Goal: Information Seeking & Learning: Compare options

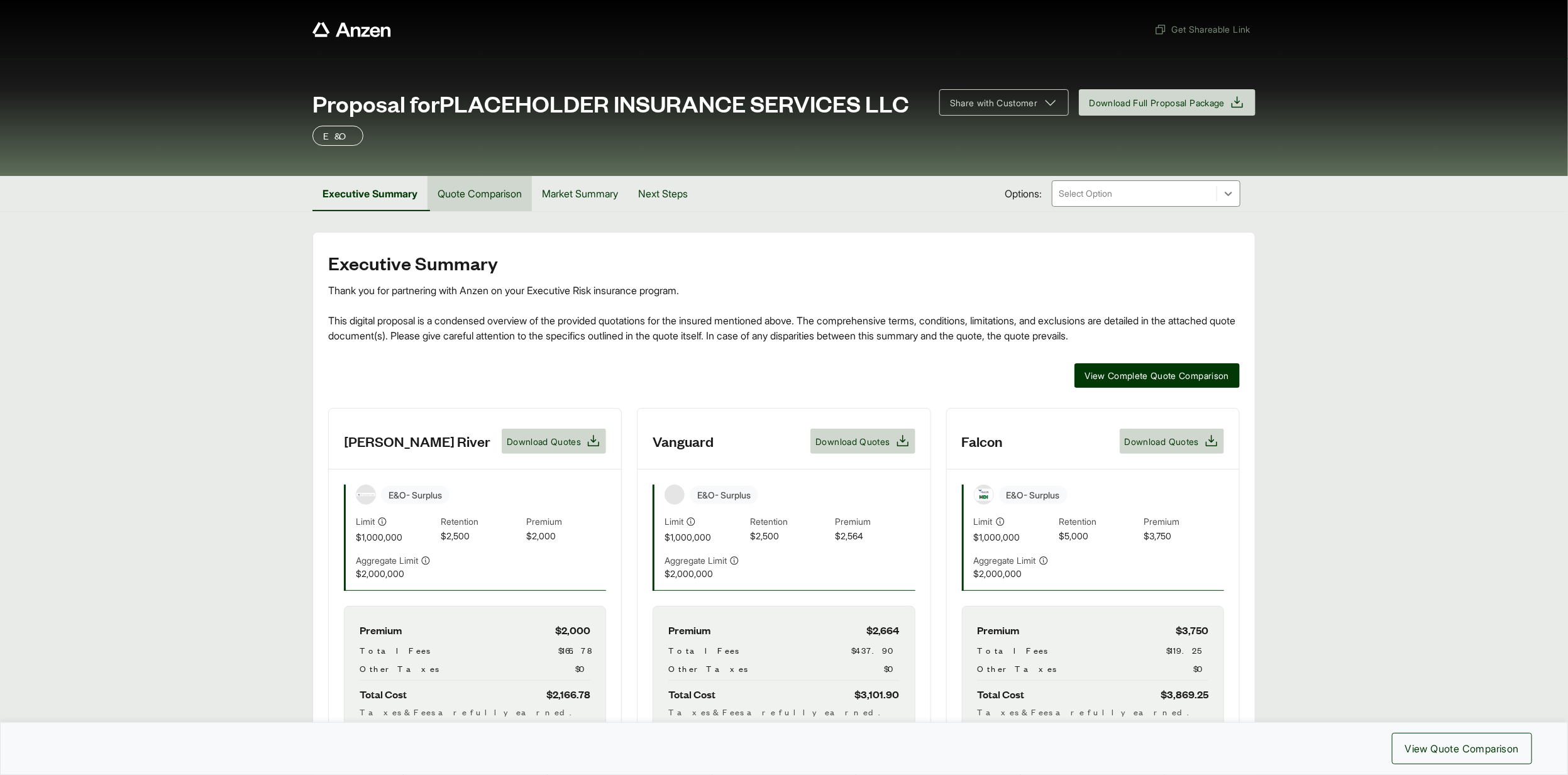
click at [487, 187] on button "Quote Comparison" at bounding box center [480, 194] width 105 height 35
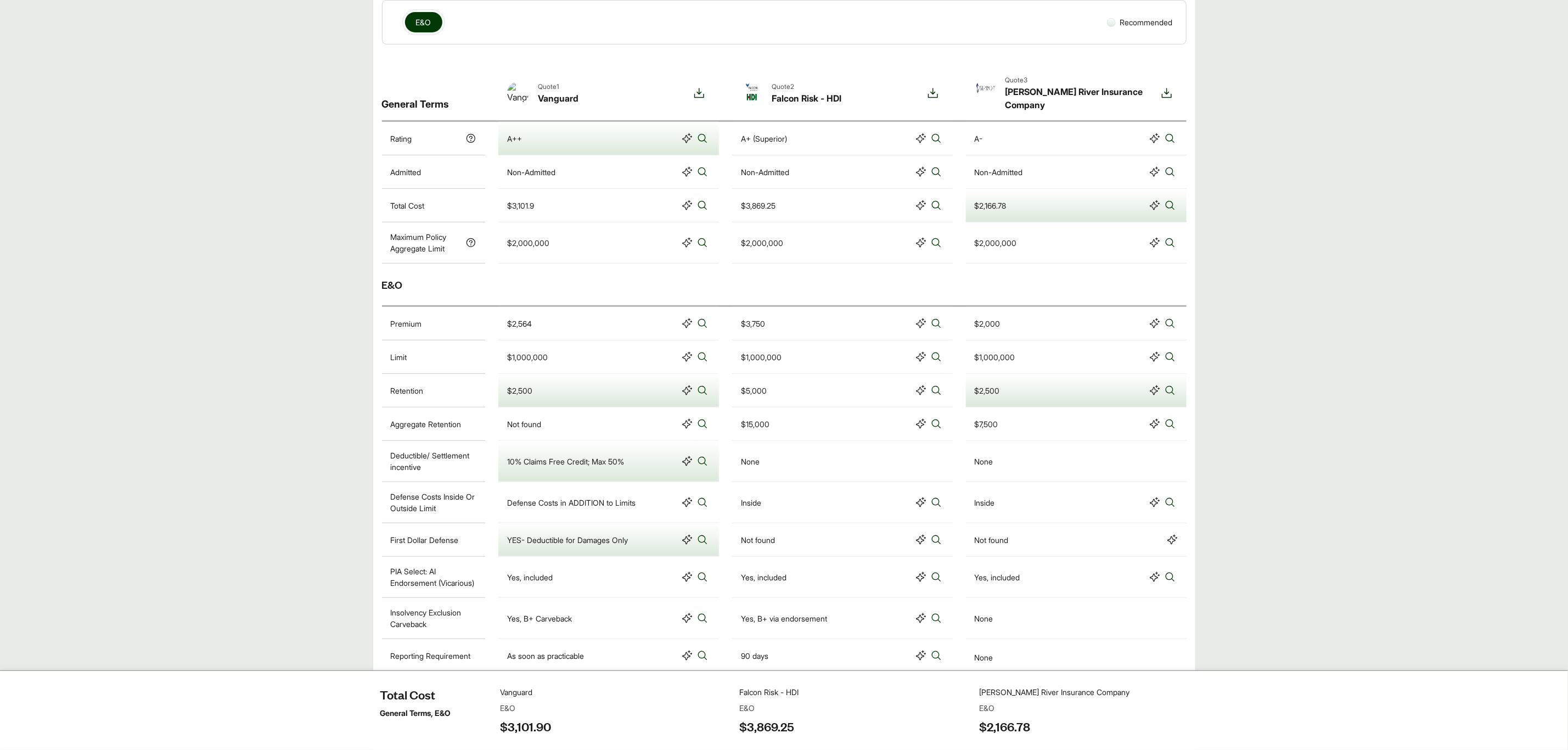
scroll to position [247, 0]
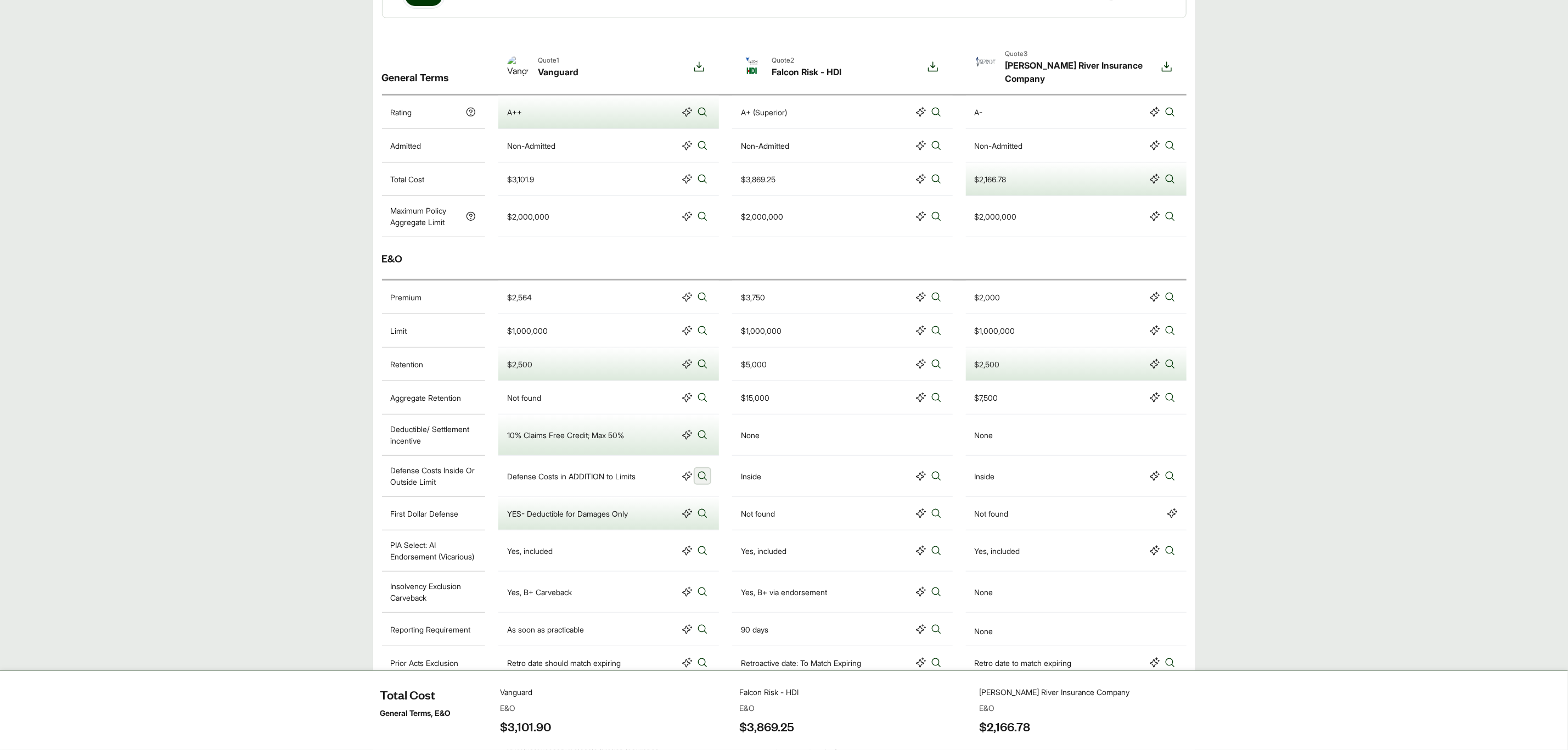
click at [706, 471] on icon at bounding box center [702, 476] width 11 height 11
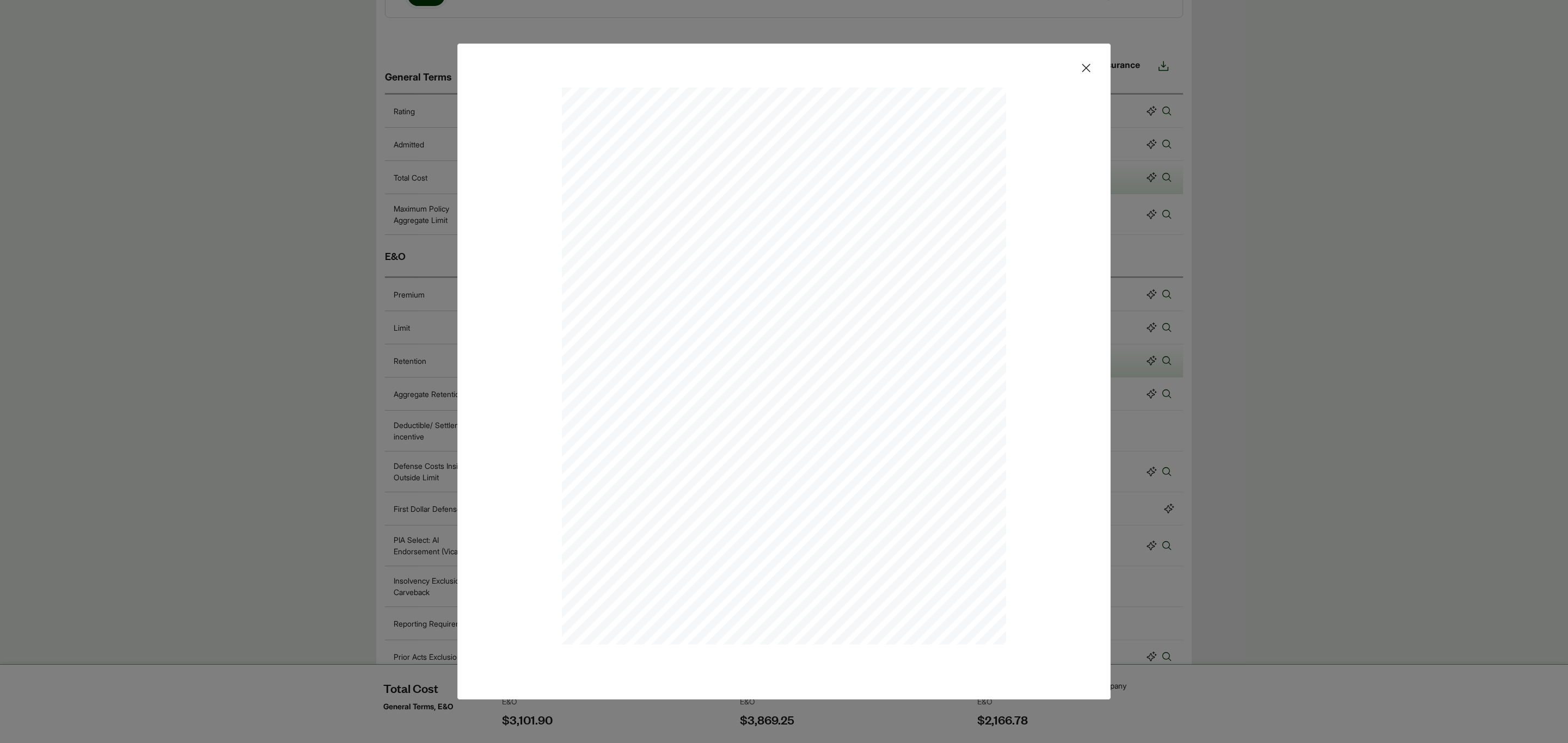
click at [1081, 64] on icon at bounding box center [1086, 68] width 13 height 13
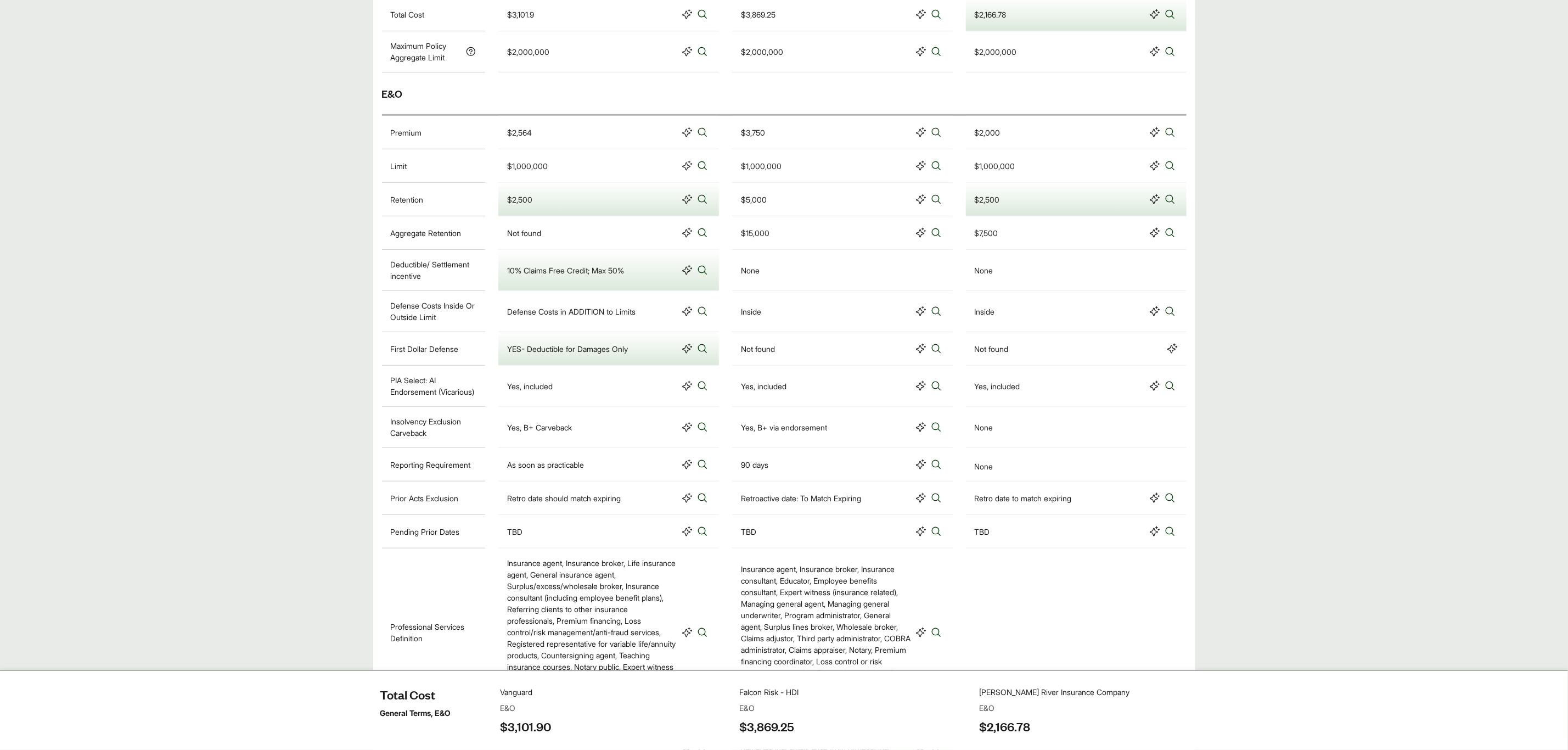
scroll to position [0, 0]
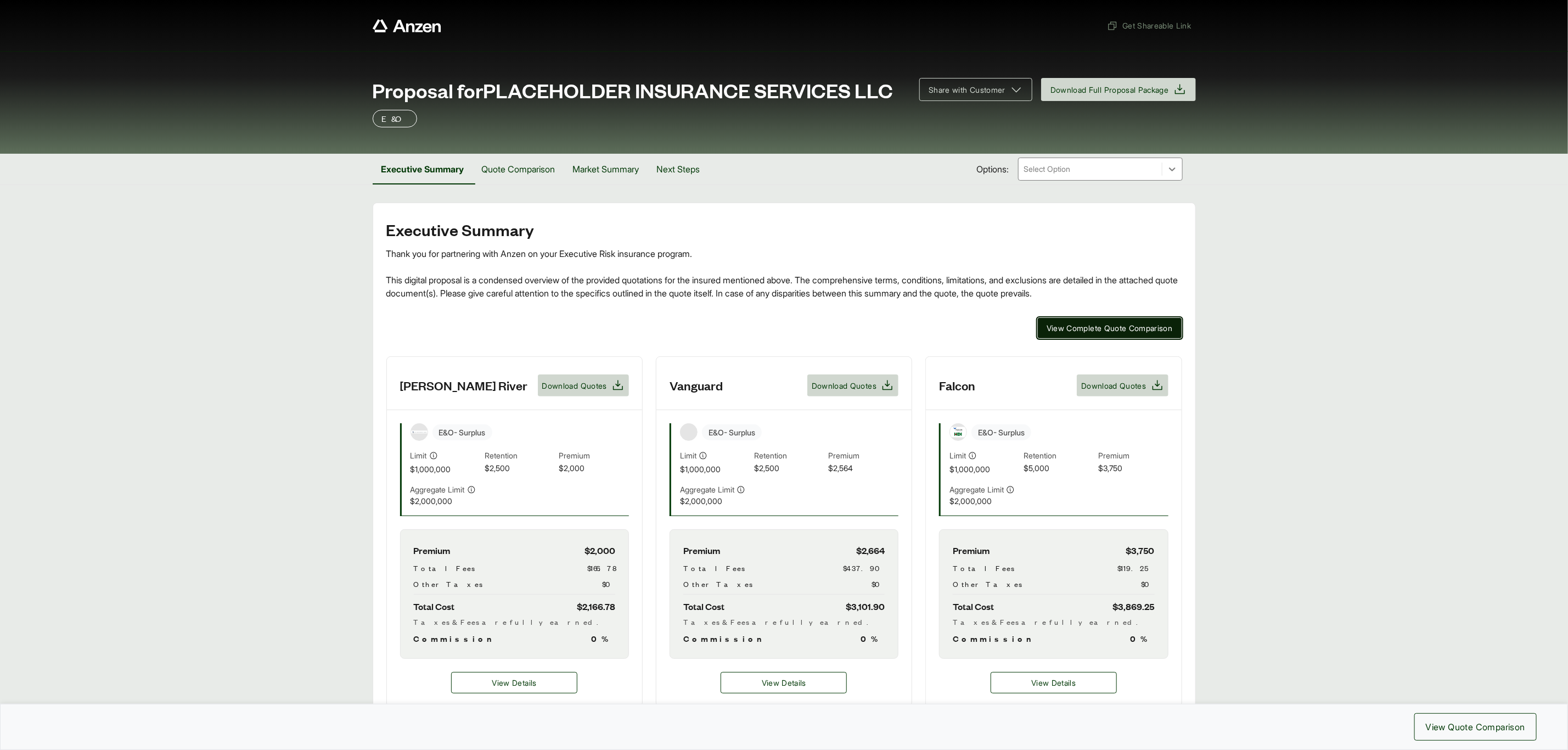
click at [1078, 326] on span "View Complete Quote Comparison" at bounding box center [1110, 328] width 126 height 11
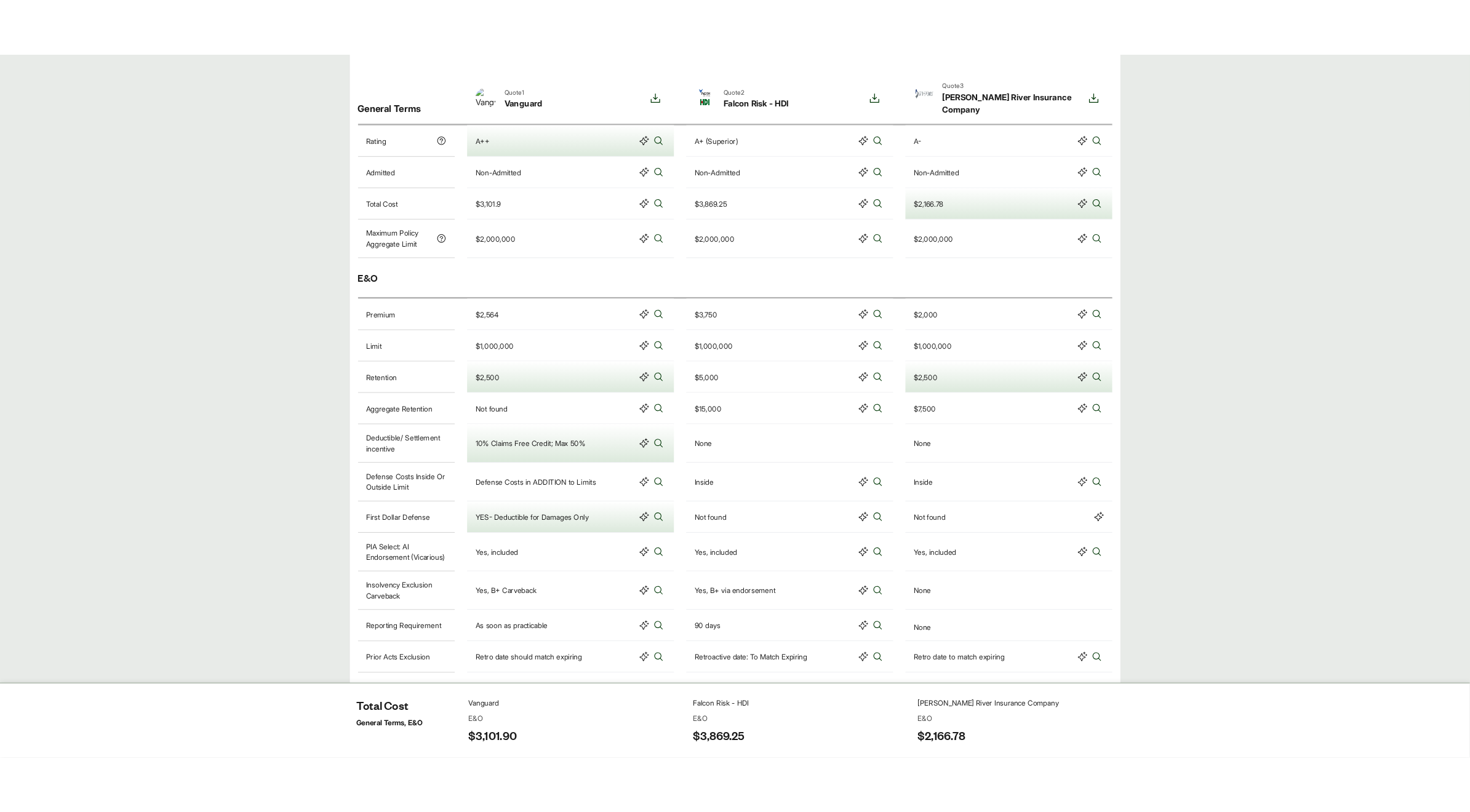
scroll to position [369, 0]
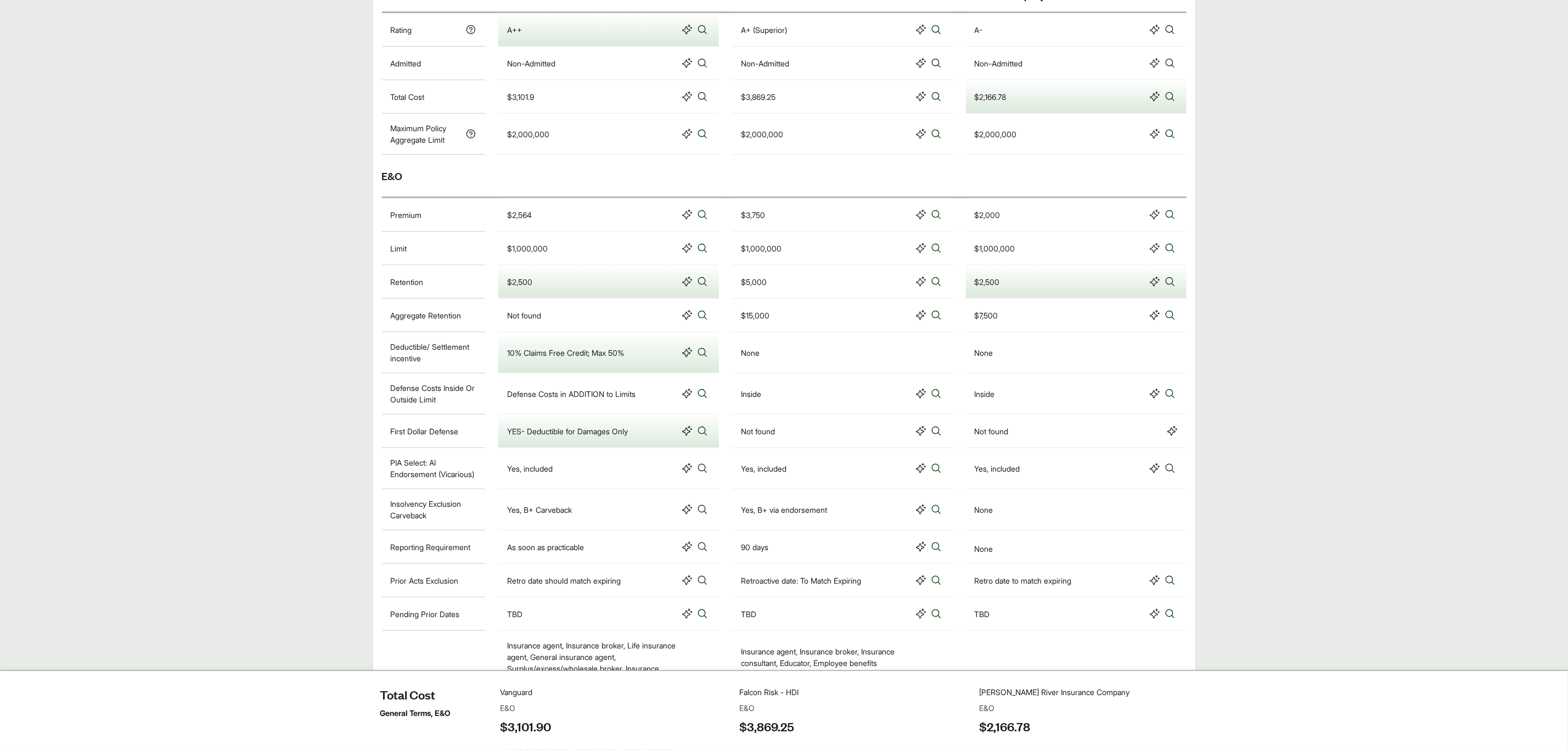
click at [976, 514] on div "None" at bounding box center [984, 510] width 19 height 11
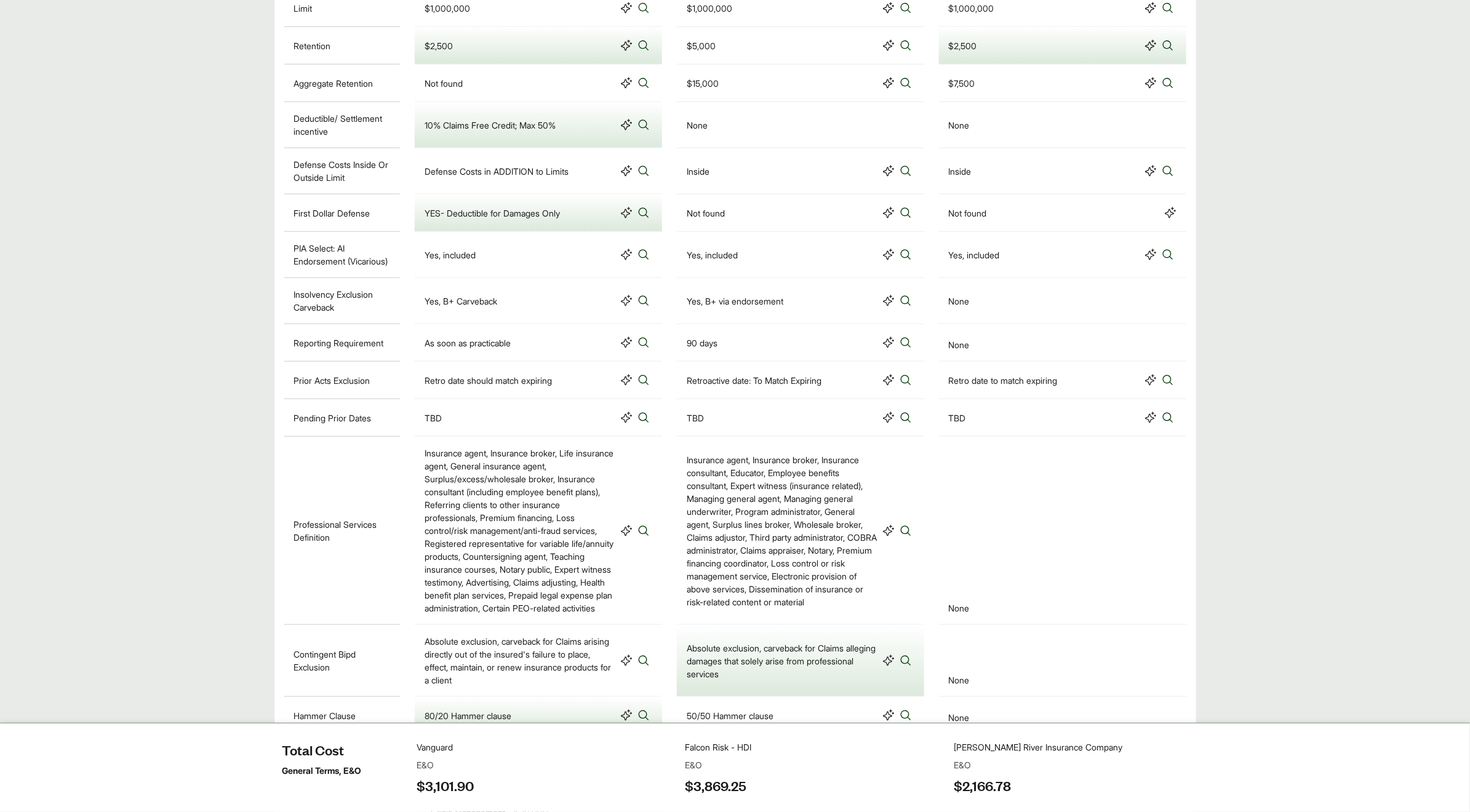
scroll to position [85, 0]
